Goal: Task Accomplishment & Management: Use online tool/utility

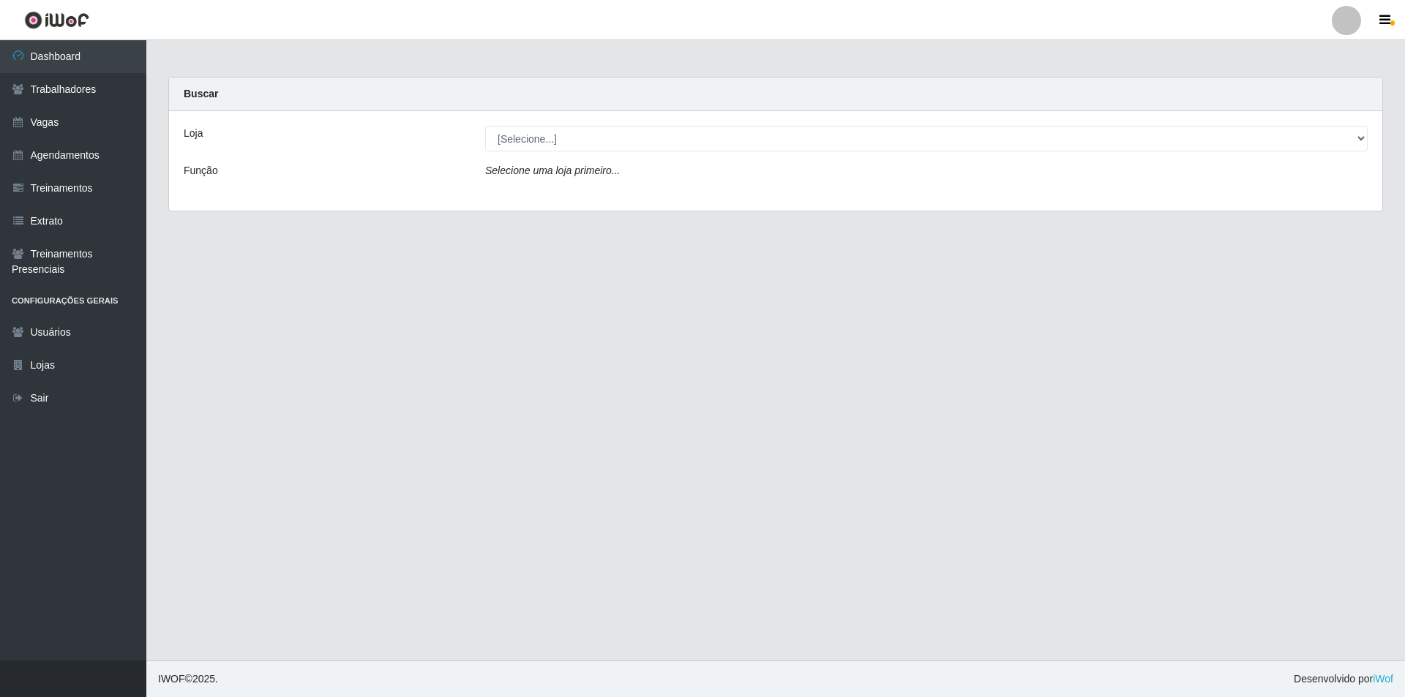
click at [1061, 500] on main "Carregando... Buscar Loja [Selecione...] Pizza Nostra Função Selecione uma loja…" at bounding box center [775, 350] width 1258 height 620
drag, startPoint x: 603, startPoint y: 119, endPoint x: 598, endPoint y: 132, distance: 13.2
click at [603, 119] on div "Loja [Selecione...] Pizza Nostra Função Selecione uma loja primeiro..." at bounding box center [775, 161] width 1213 height 100
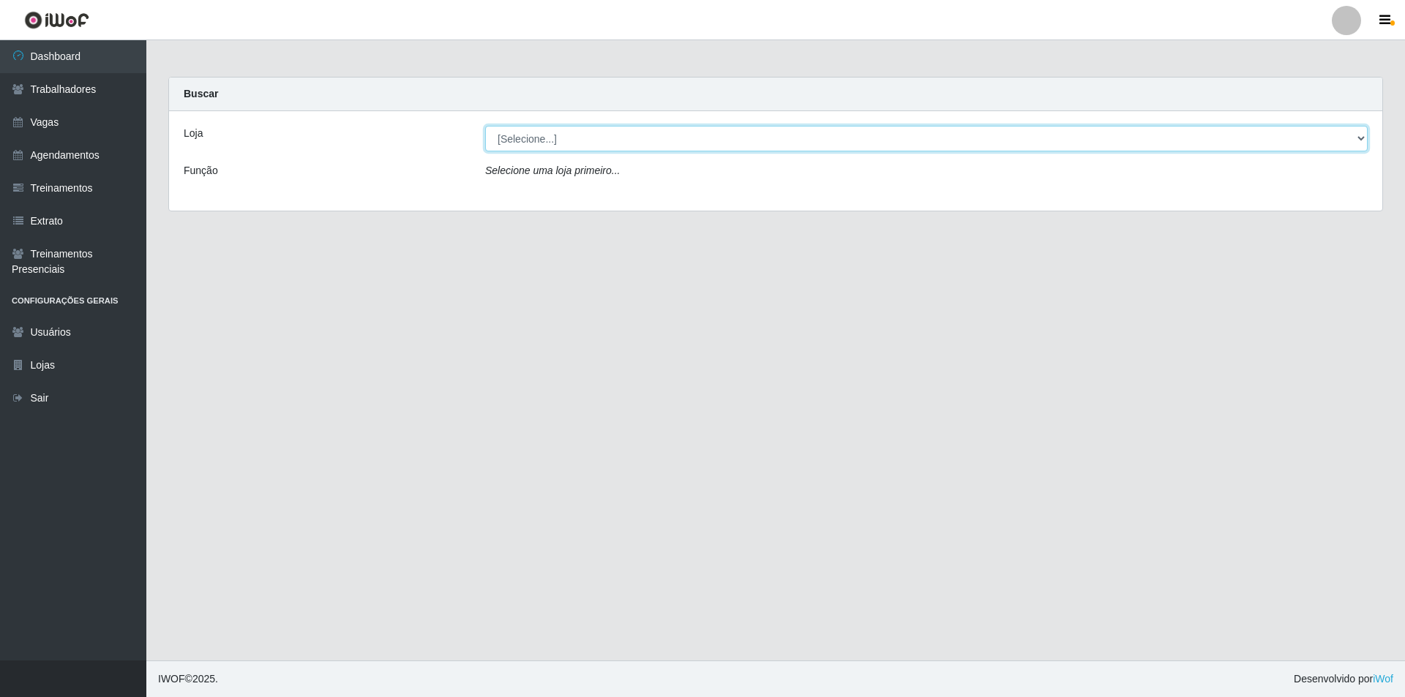
click at [597, 141] on select "[Selecione...] Pizza Nostra" at bounding box center [926, 139] width 882 height 26
select select "337"
click at [485, 126] on select "[Selecione...] Pizza Nostra" at bounding box center [926, 139] width 882 height 26
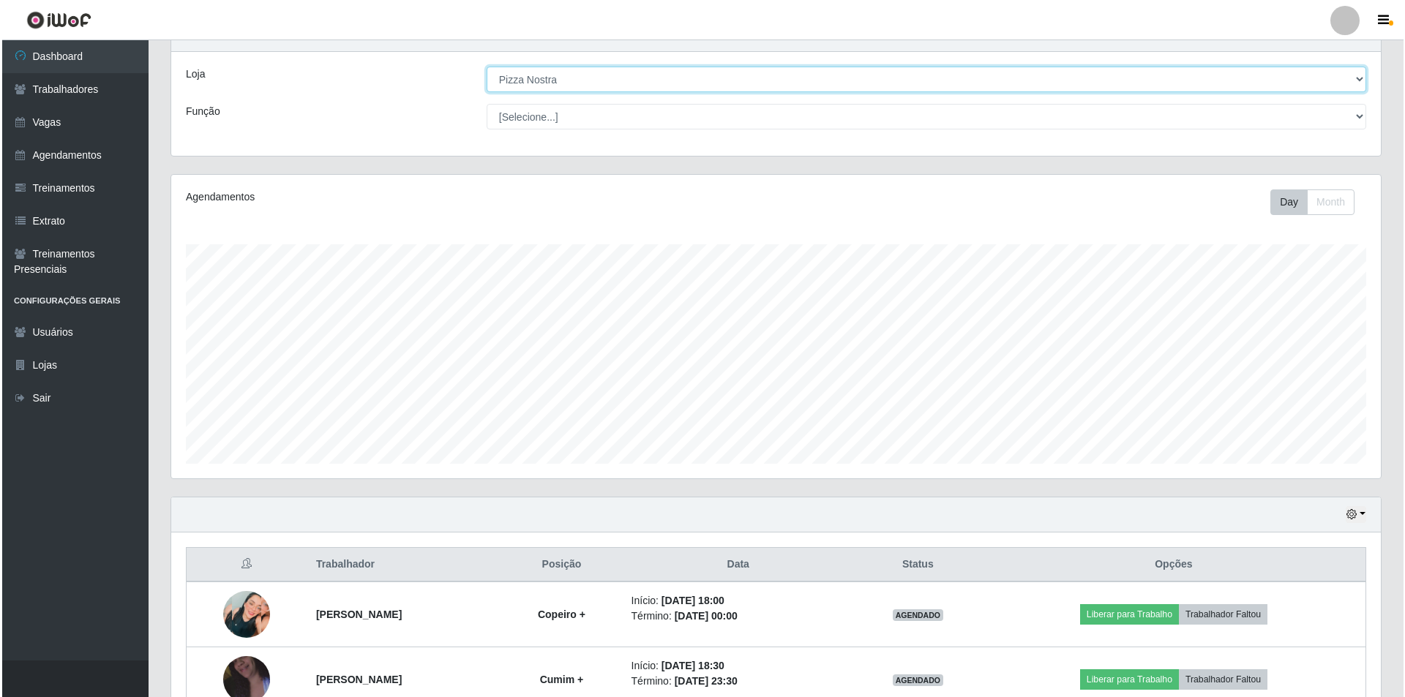
scroll to position [144, 0]
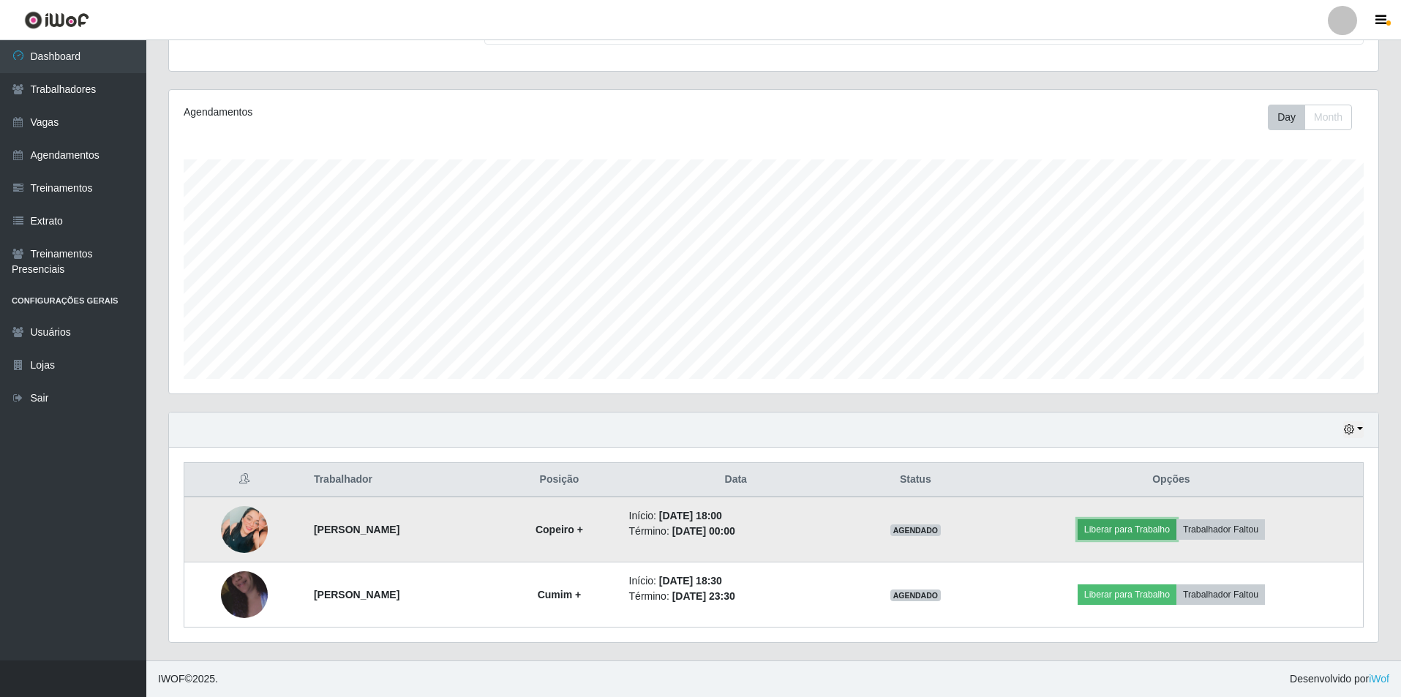
click at [1167, 534] on button "Liberar para Trabalho" at bounding box center [1127, 529] width 99 height 20
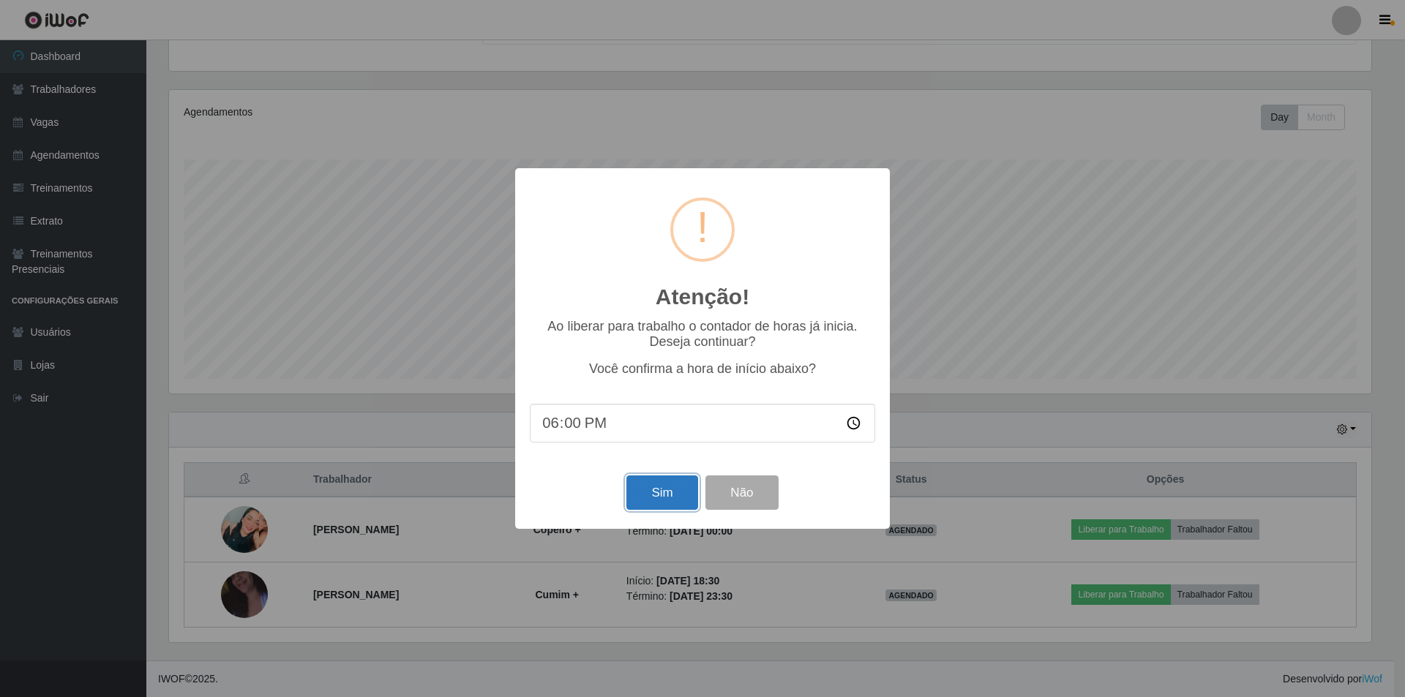
click at [631, 489] on button "Sim" at bounding box center [661, 493] width 71 height 34
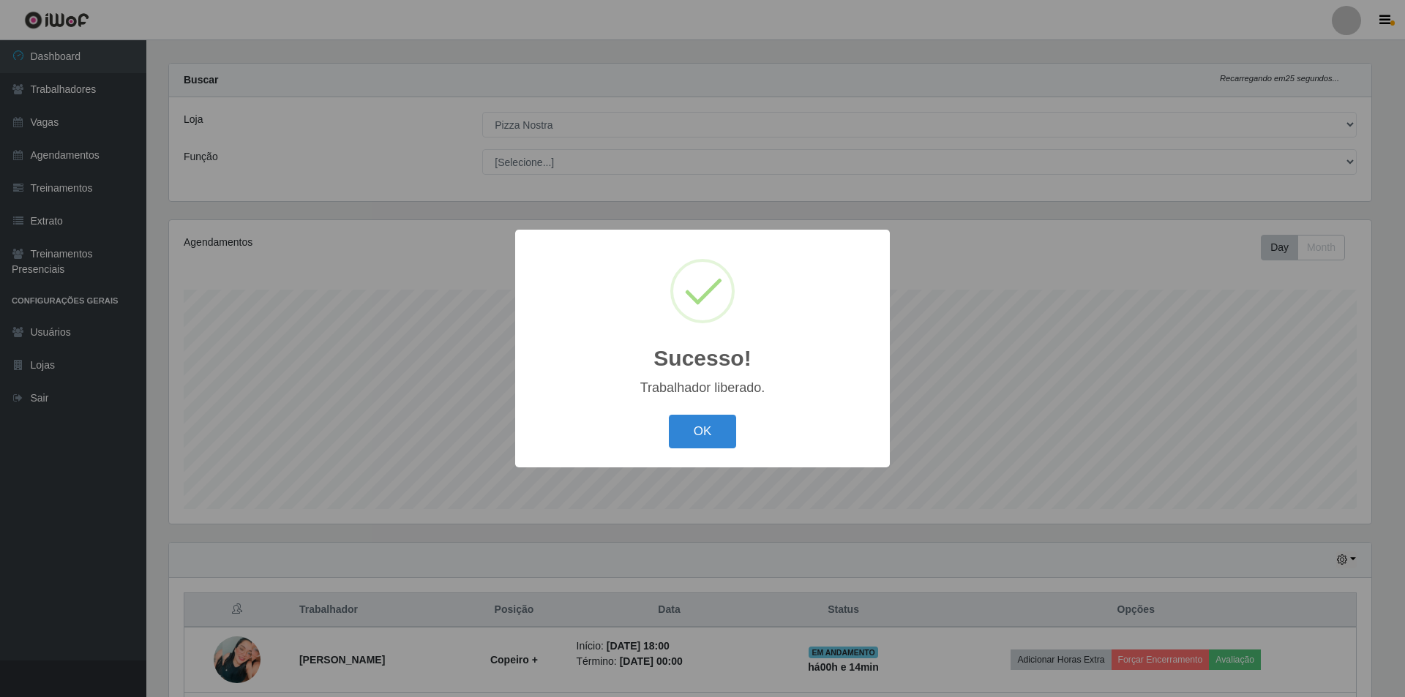
click at [714, 440] on button "OK" at bounding box center [703, 432] width 68 height 34
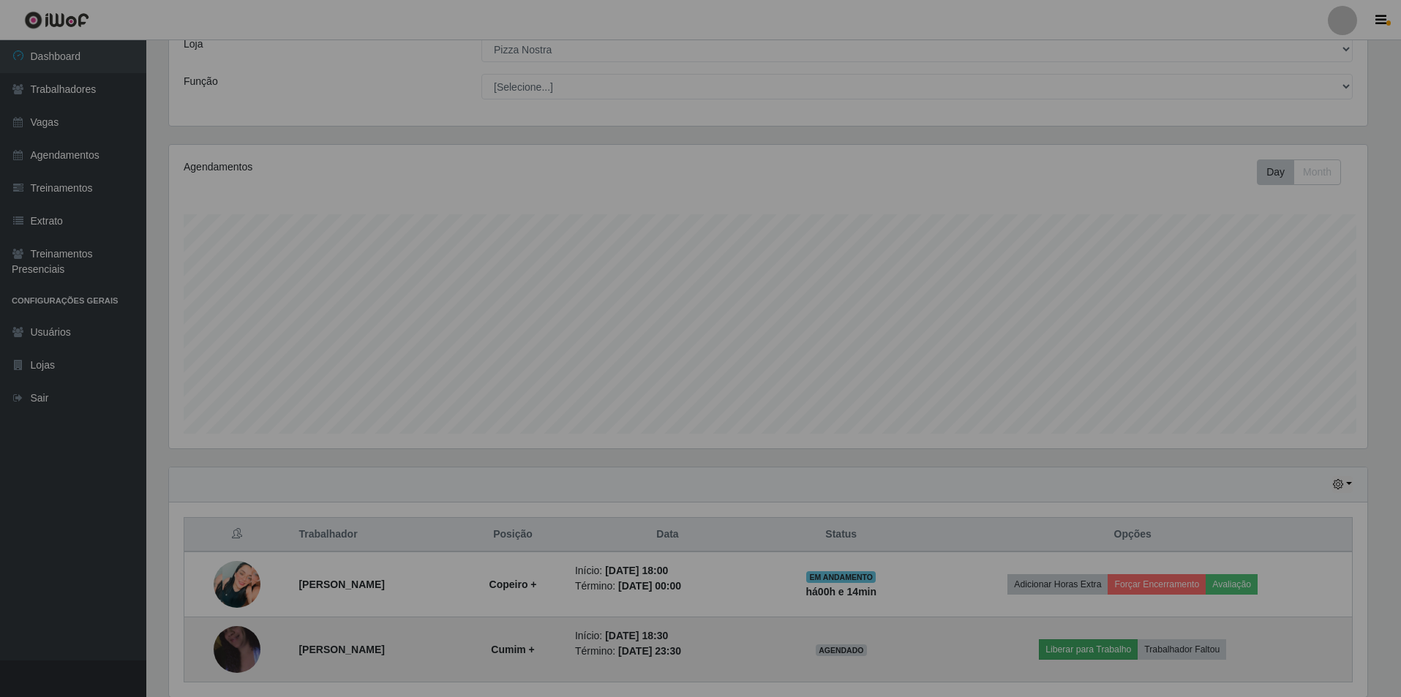
scroll to position [144, 0]
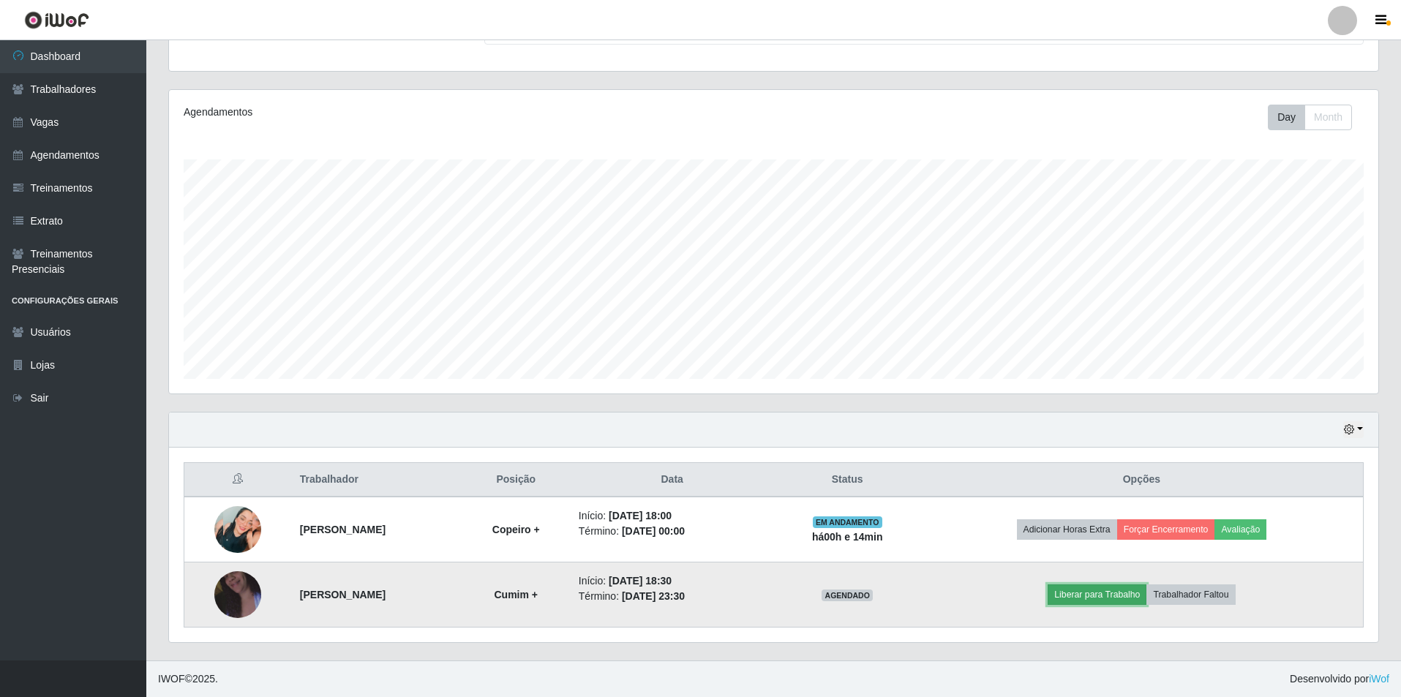
click at [1126, 598] on button "Liberar para Trabalho" at bounding box center [1097, 595] width 99 height 20
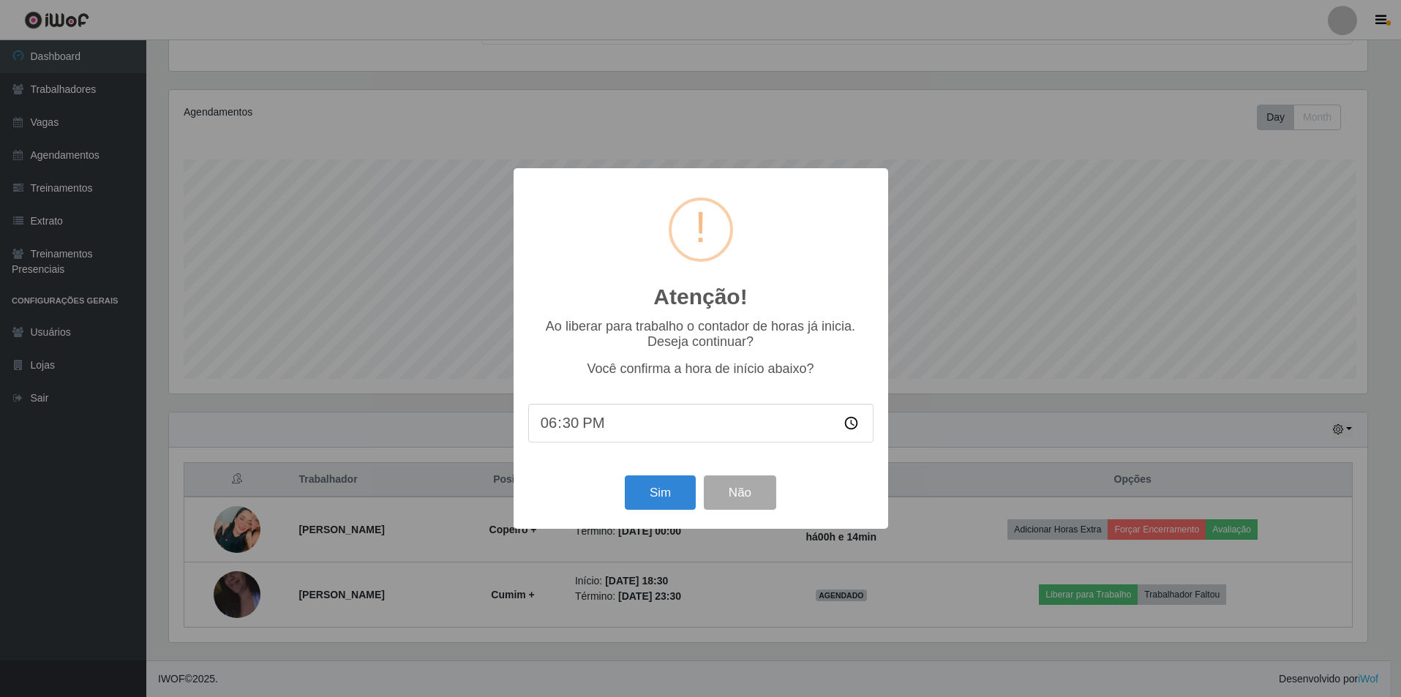
scroll to position [304, 1202]
click at [665, 498] on button "Sim" at bounding box center [661, 493] width 71 height 34
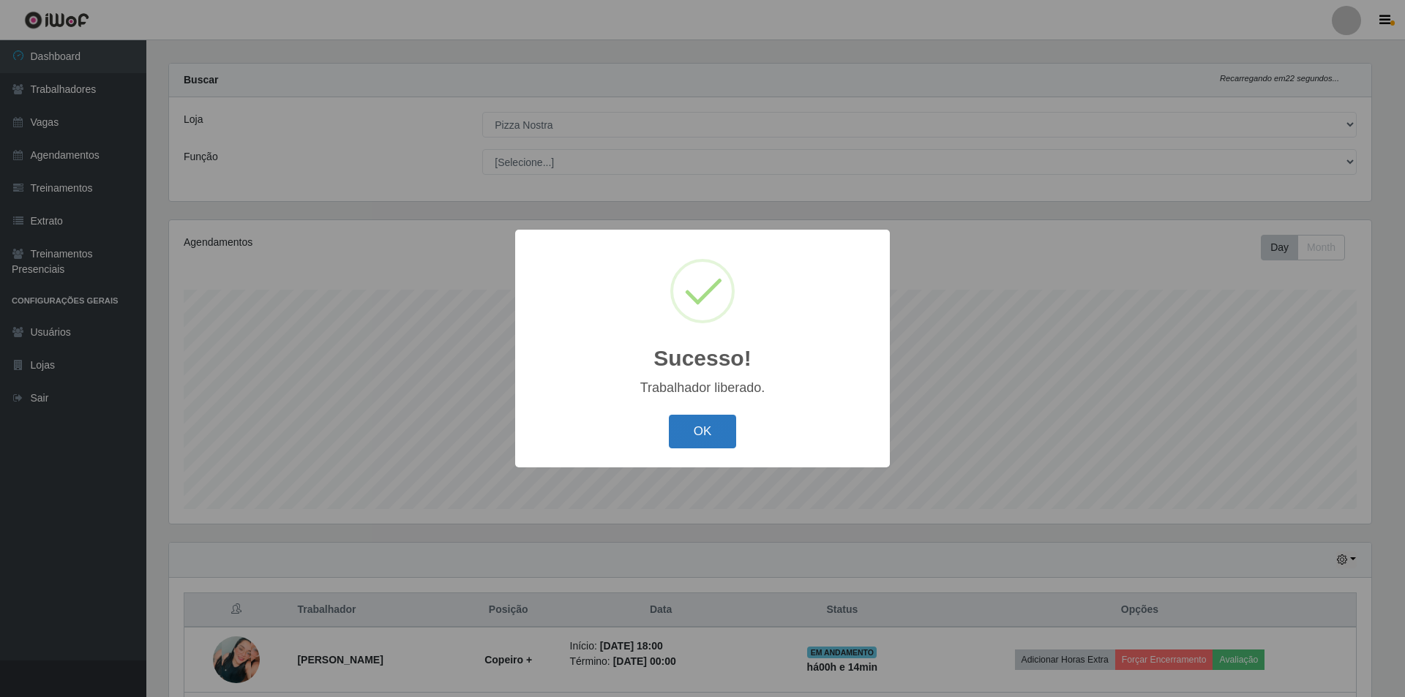
click at [703, 441] on button "OK" at bounding box center [703, 432] width 68 height 34
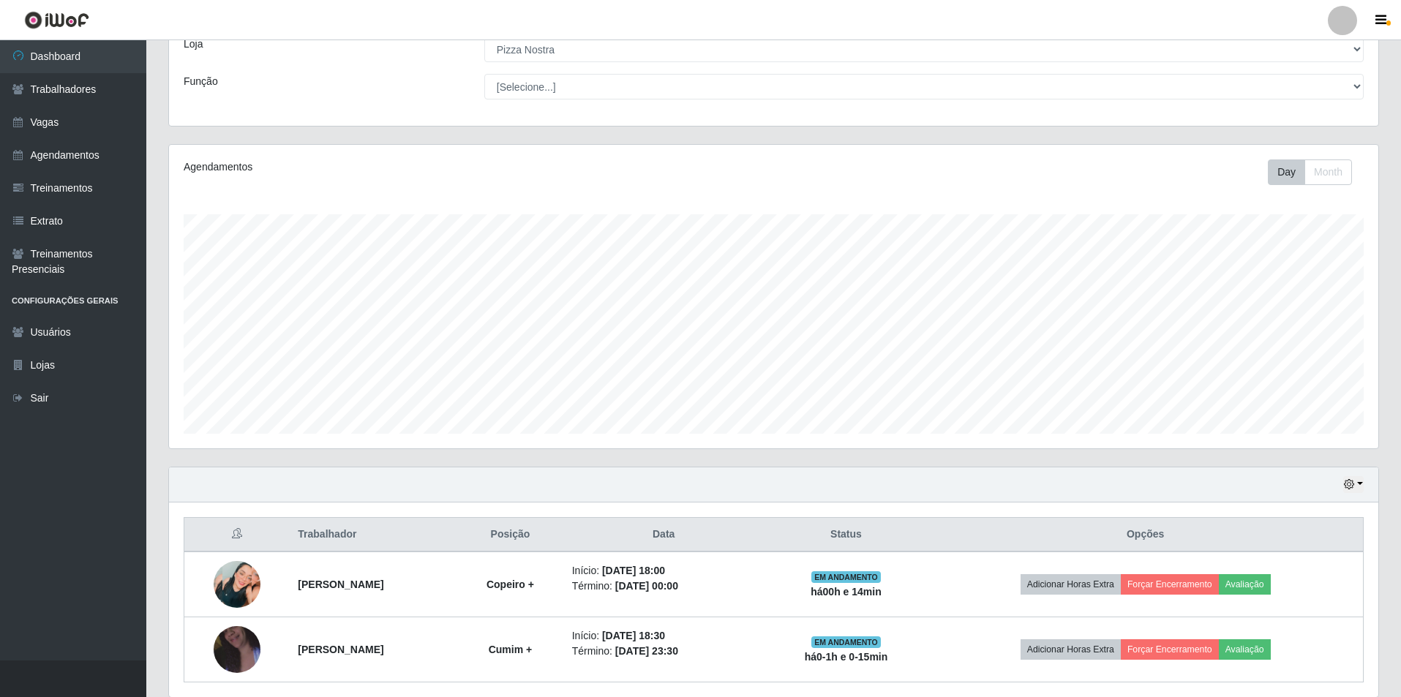
scroll to position [144, 0]
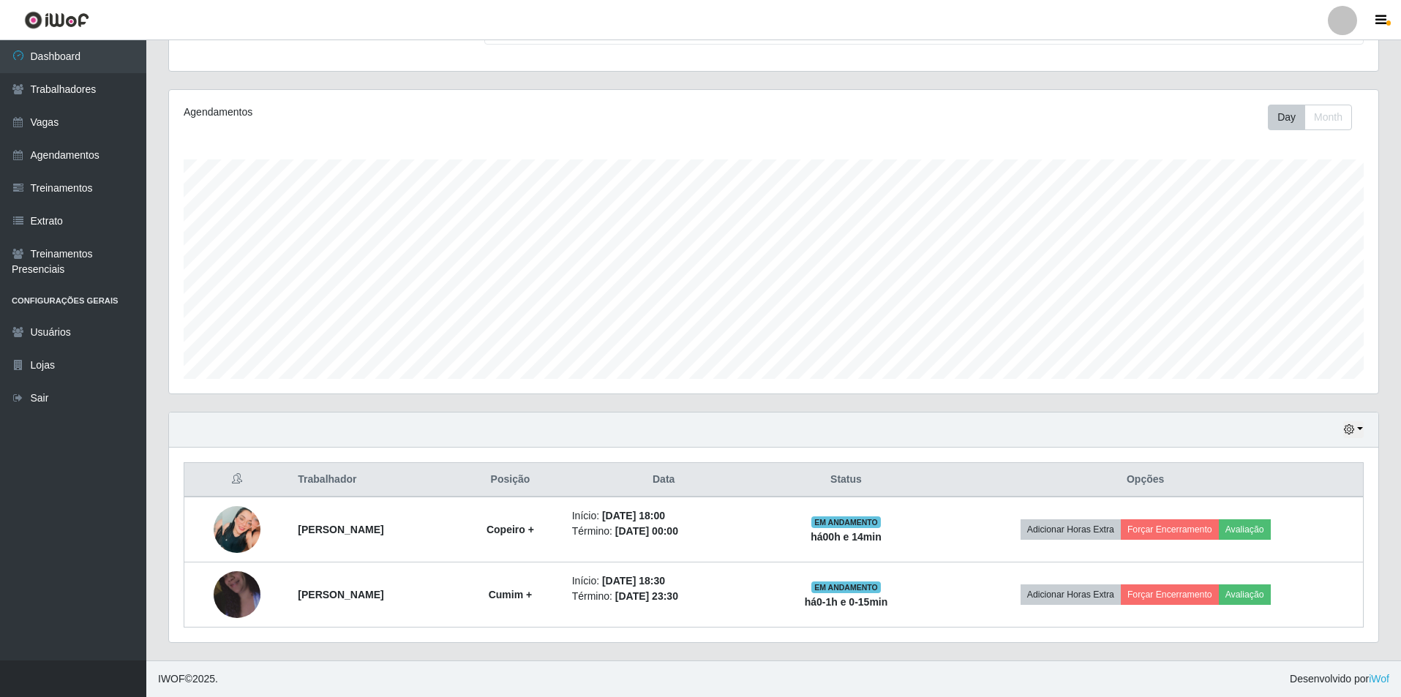
click at [981, 100] on div "Agendamentos Day Month" at bounding box center [773, 242] width 1209 height 304
